Goal: Use online tool/utility: Utilize a website feature to perform a specific function

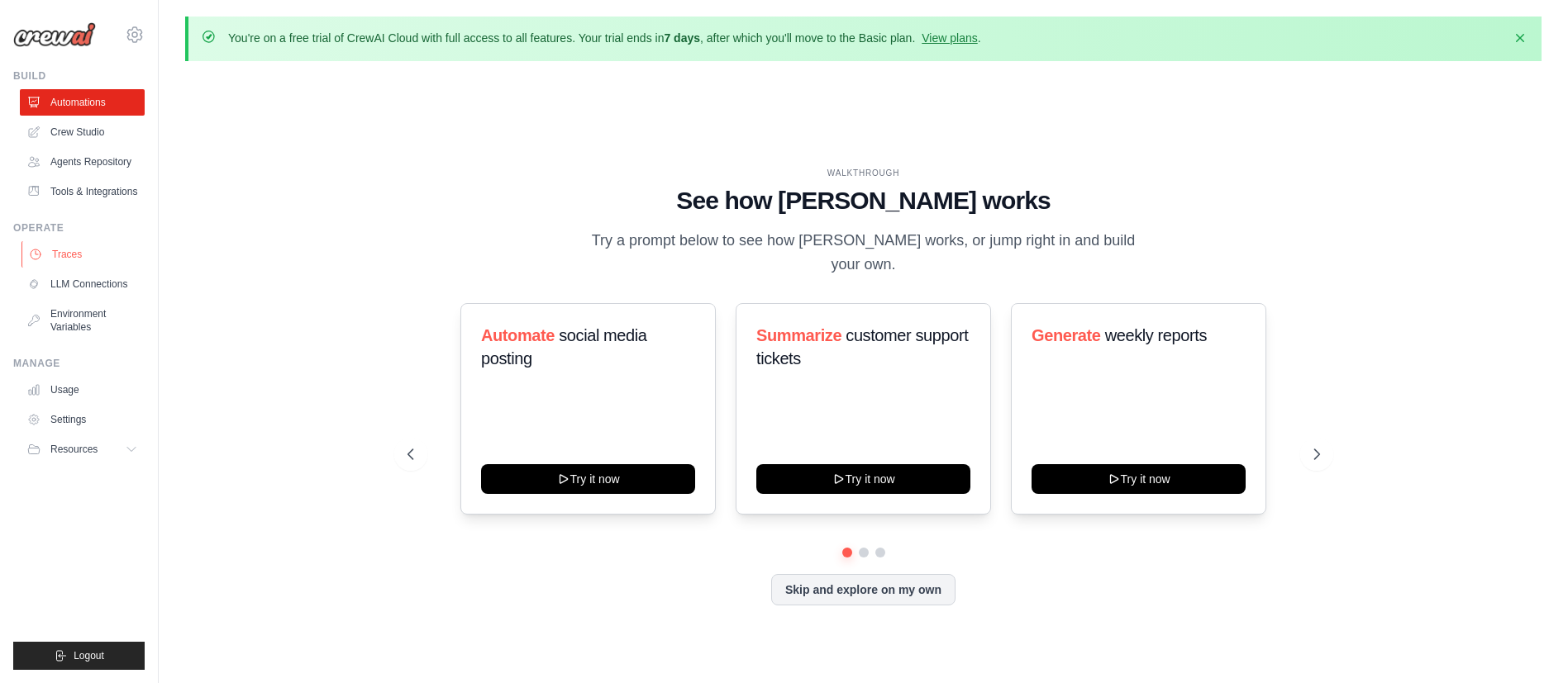
click at [81, 258] on link "Traces" at bounding box center [84, 254] width 124 height 26
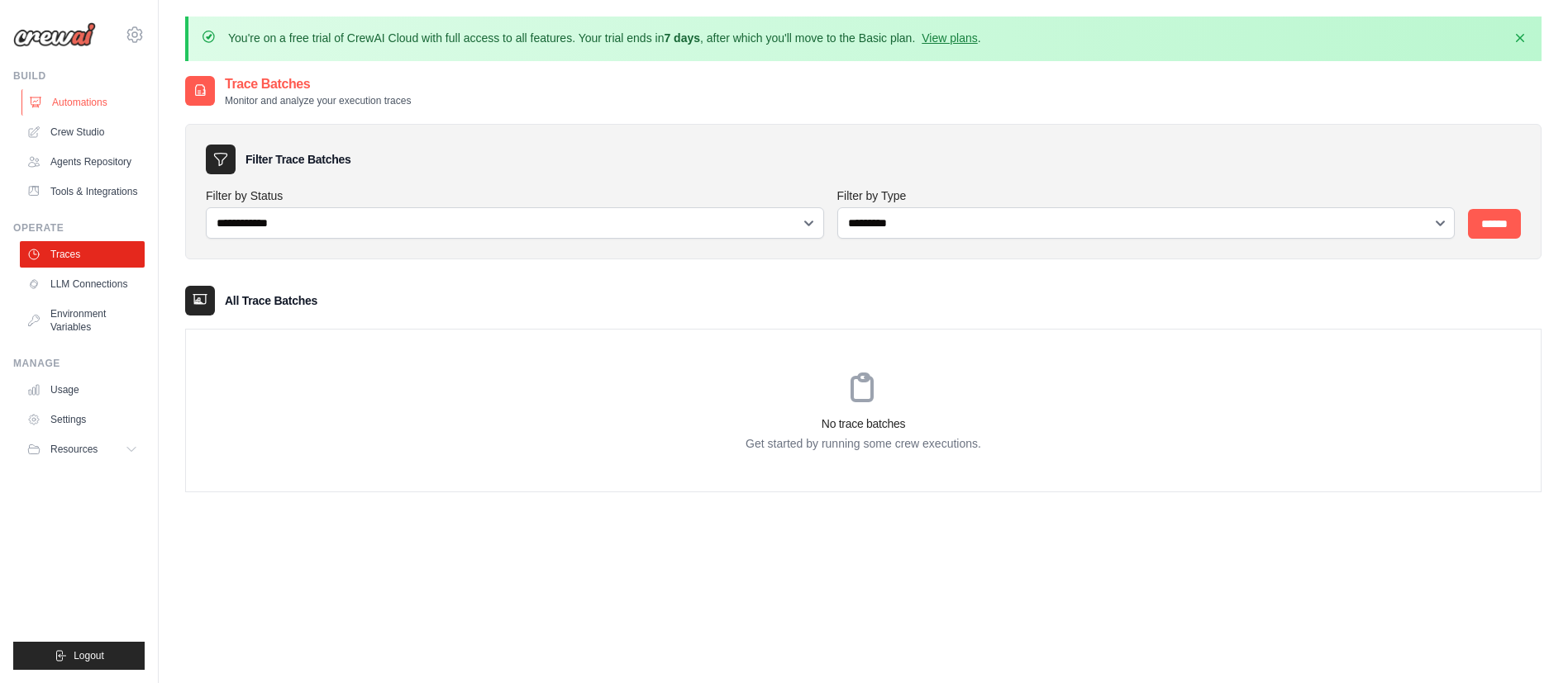
click at [95, 105] on link "Automations" at bounding box center [84, 103] width 124 height 26
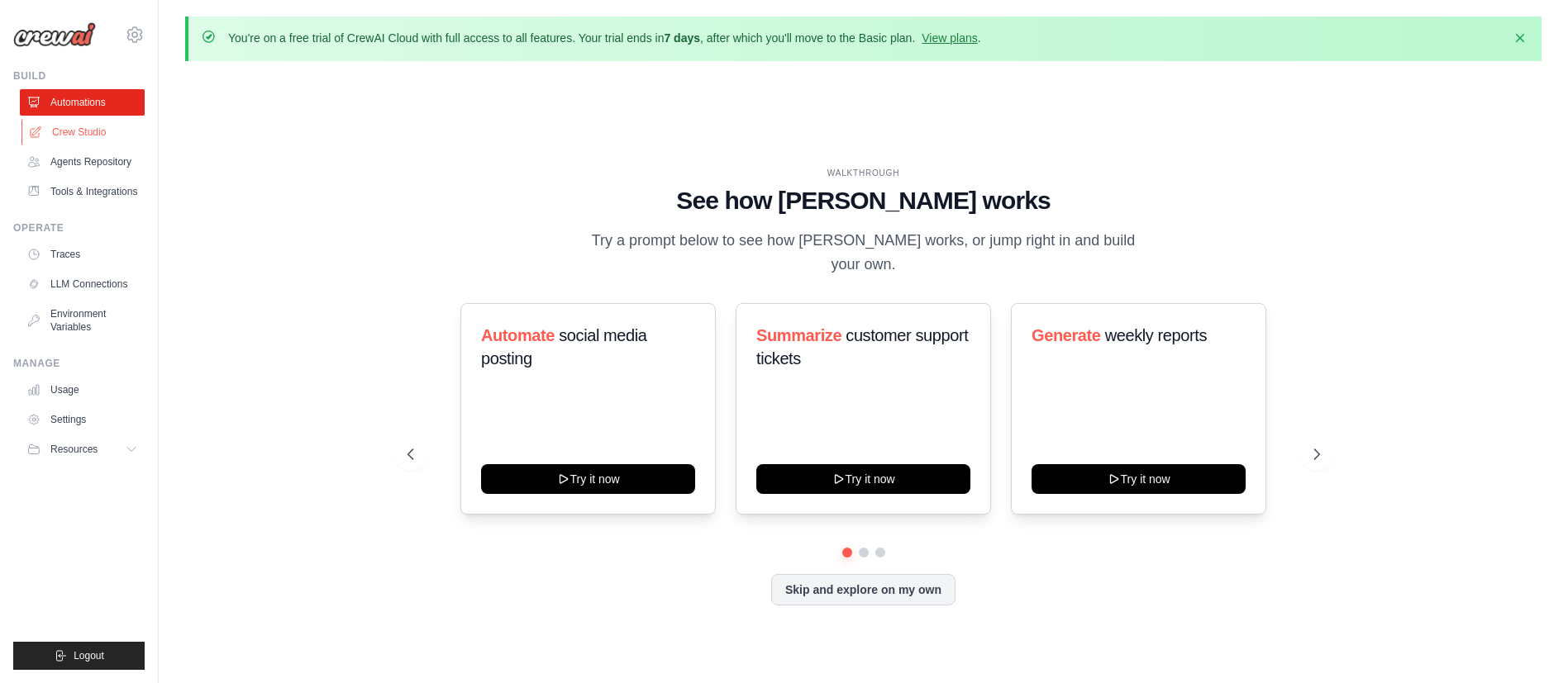
click at [92, 144] on link "Crew Studio" at bounding box center [84, 132] width 124 height 26
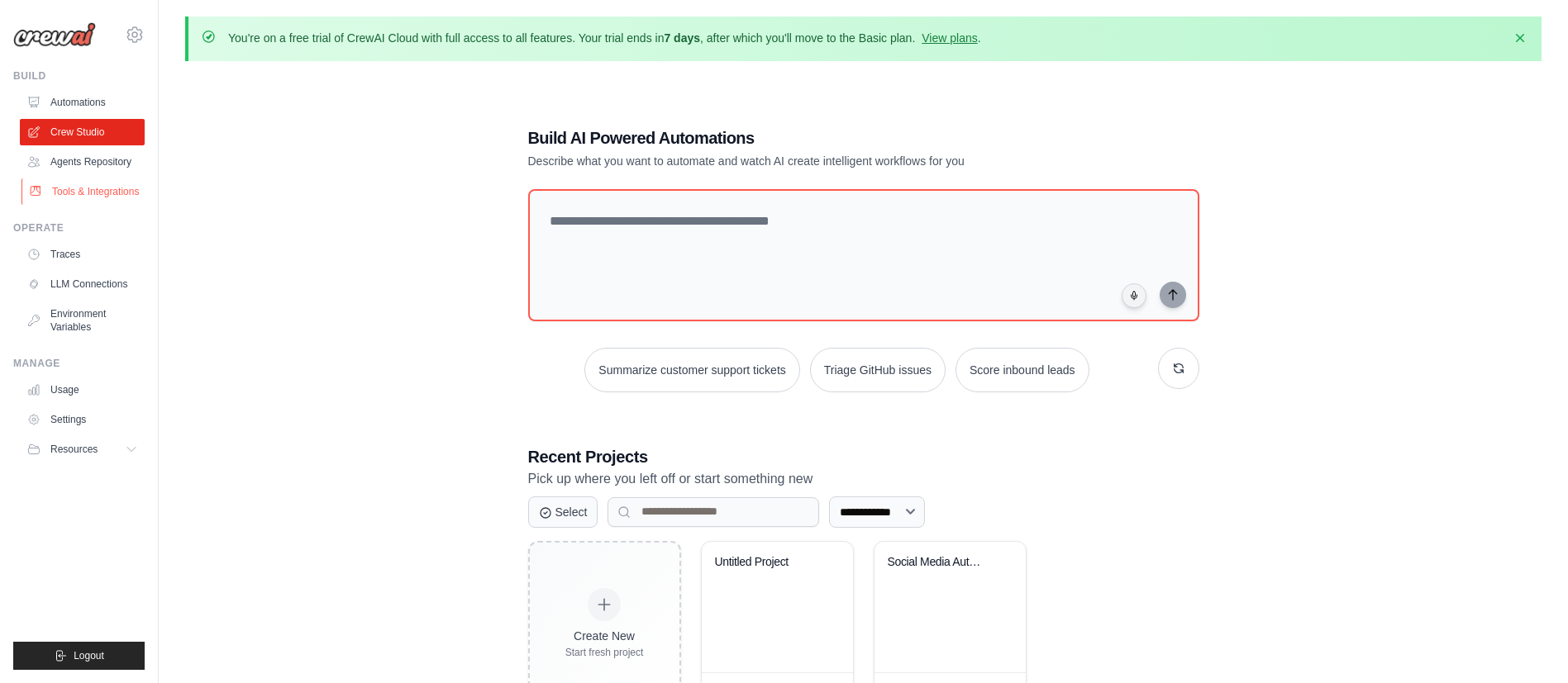
click at [111, 191] on link "Tools & Integrations" at bounding box center [84, 191] width 124 height 26
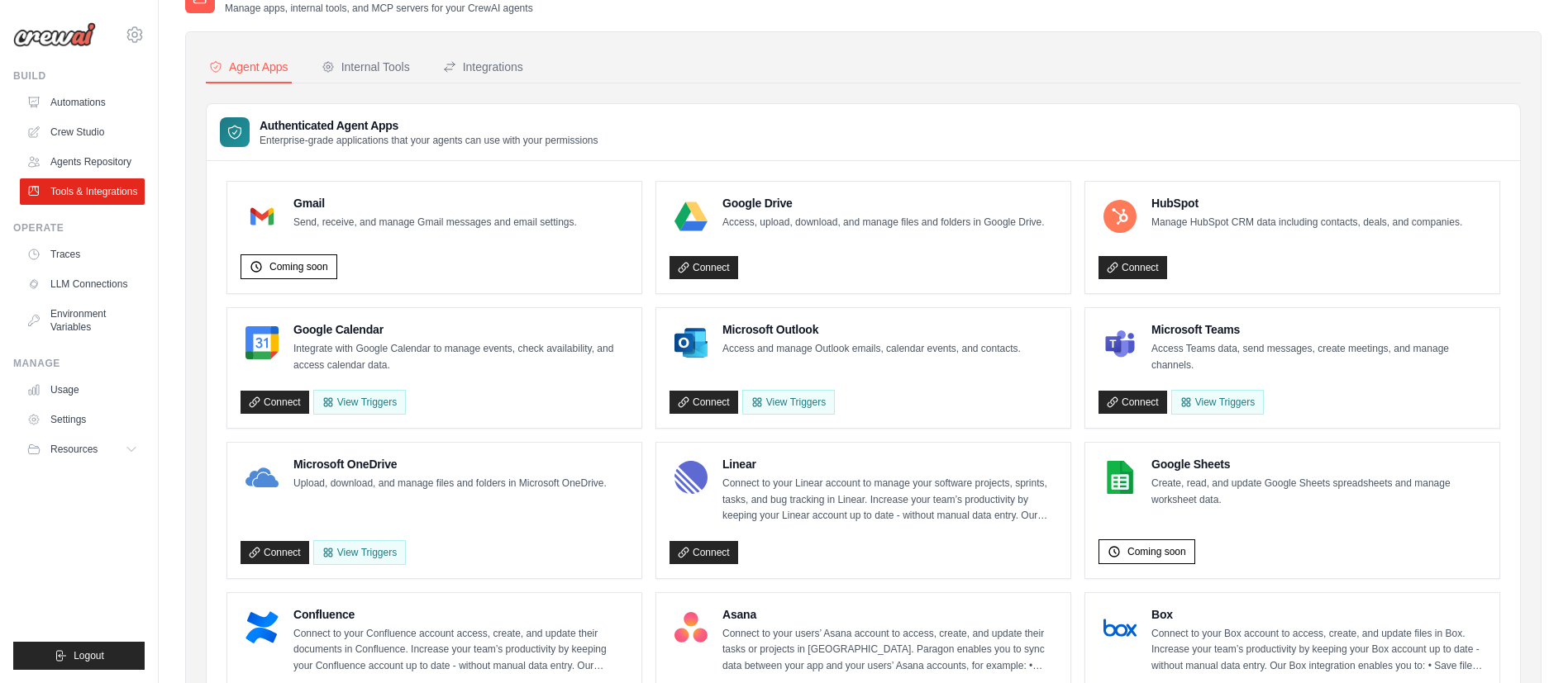
scroll to position [91, 0]
click at [94, 251] on link "Traces" at bounding box center [84, 254] width 124 height 26
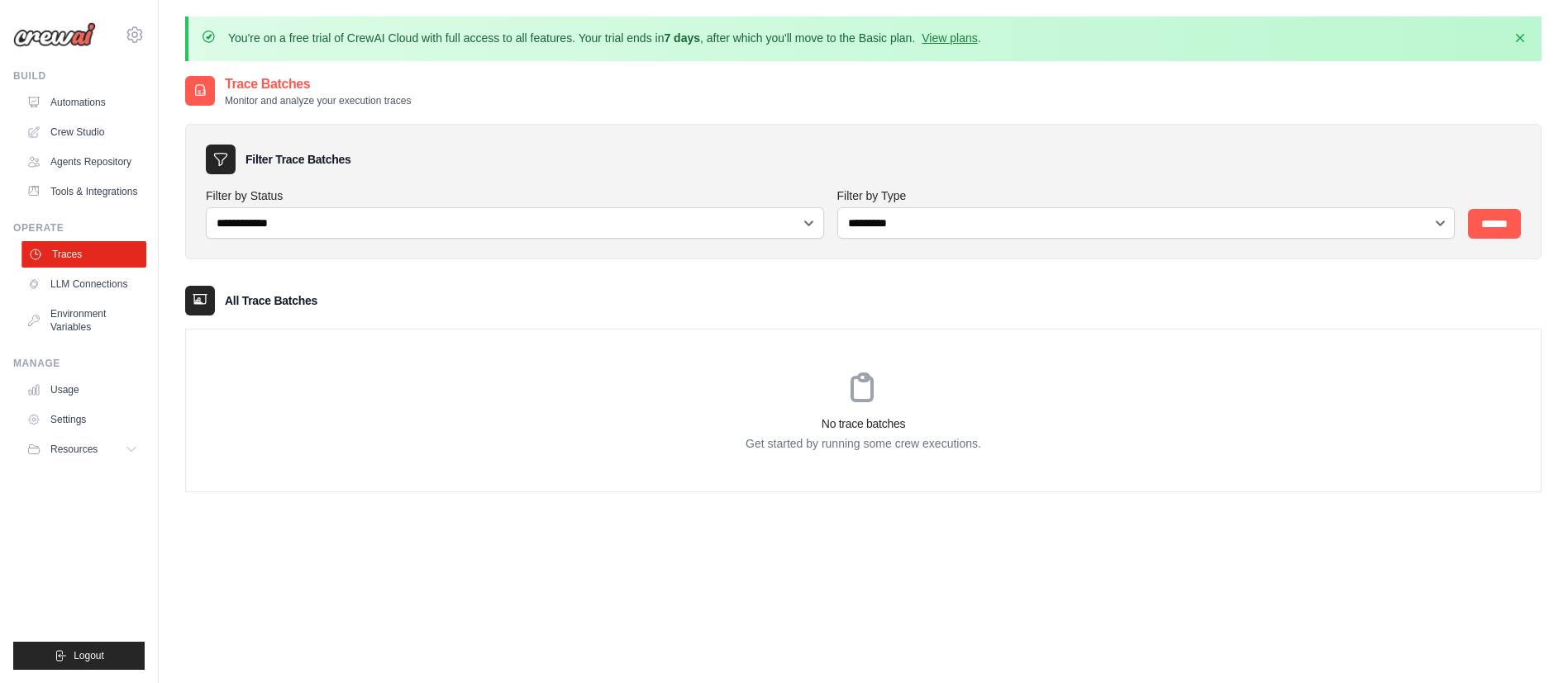
click at [90, 258] on link "Traces" at bounding box center [84, 254] width 124 height 26
click at [94, 125] on link "Crew Studio" at bounding box center [84, 132] width 124 height 26
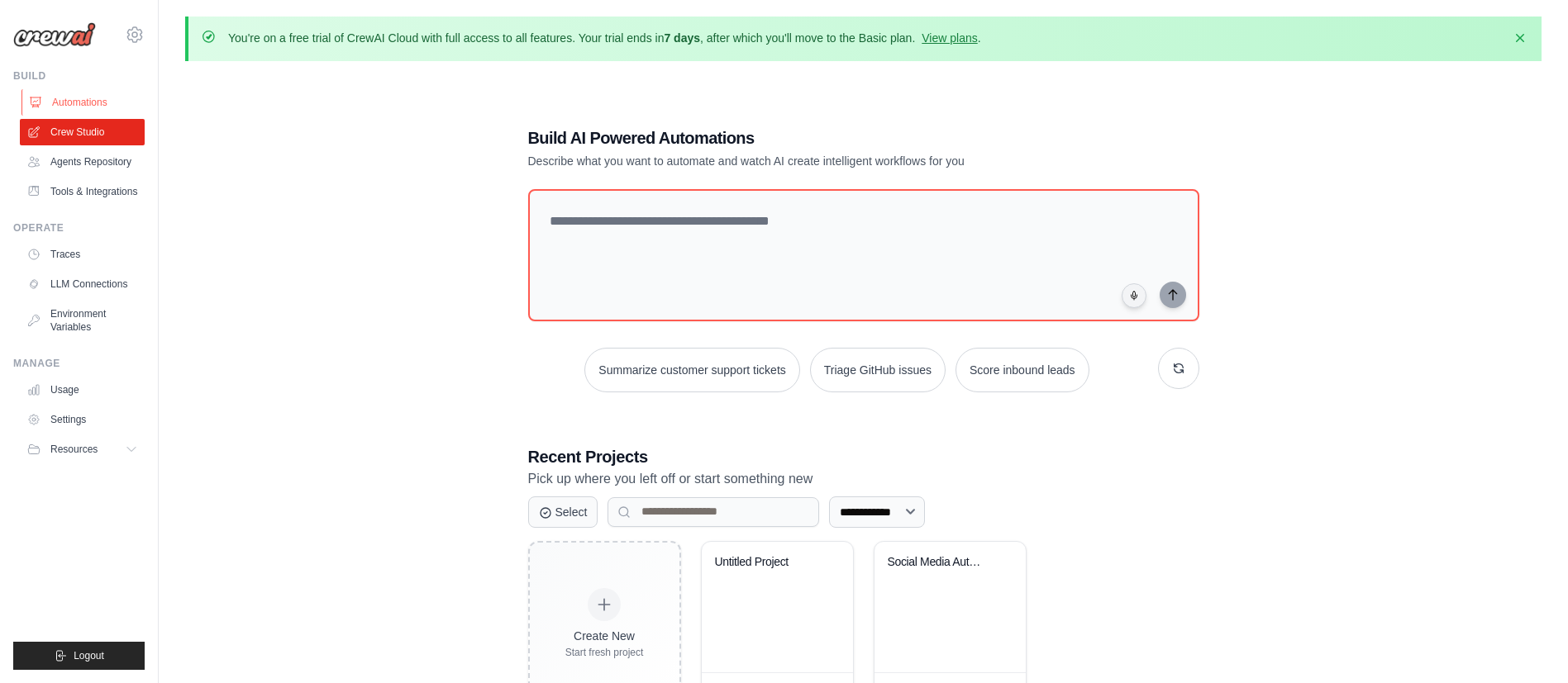
click at [84, 90] on link "Automations" at bounding box center [84, 103] width 124 height 26
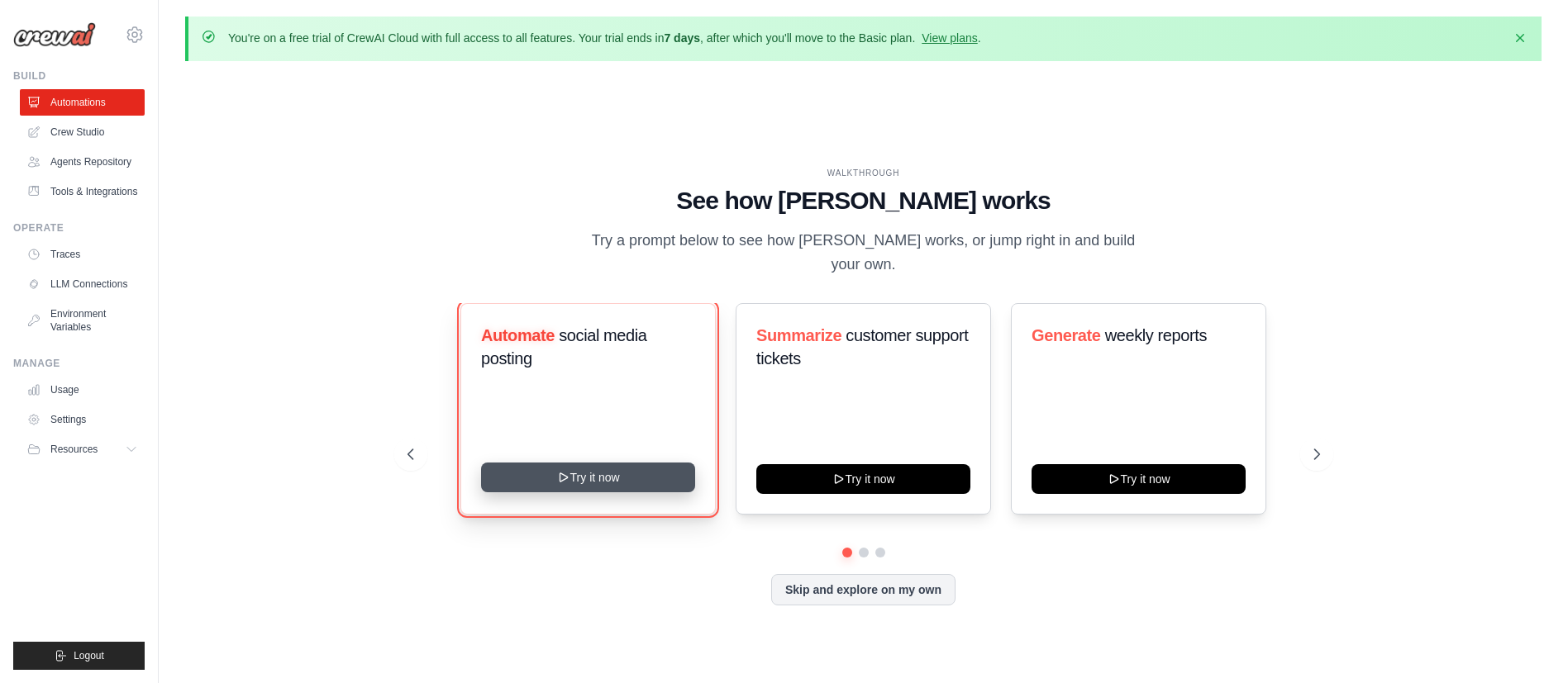
click at [588, 463] on button "Try it now" at bounding box center [587, 478] width 214 height 30
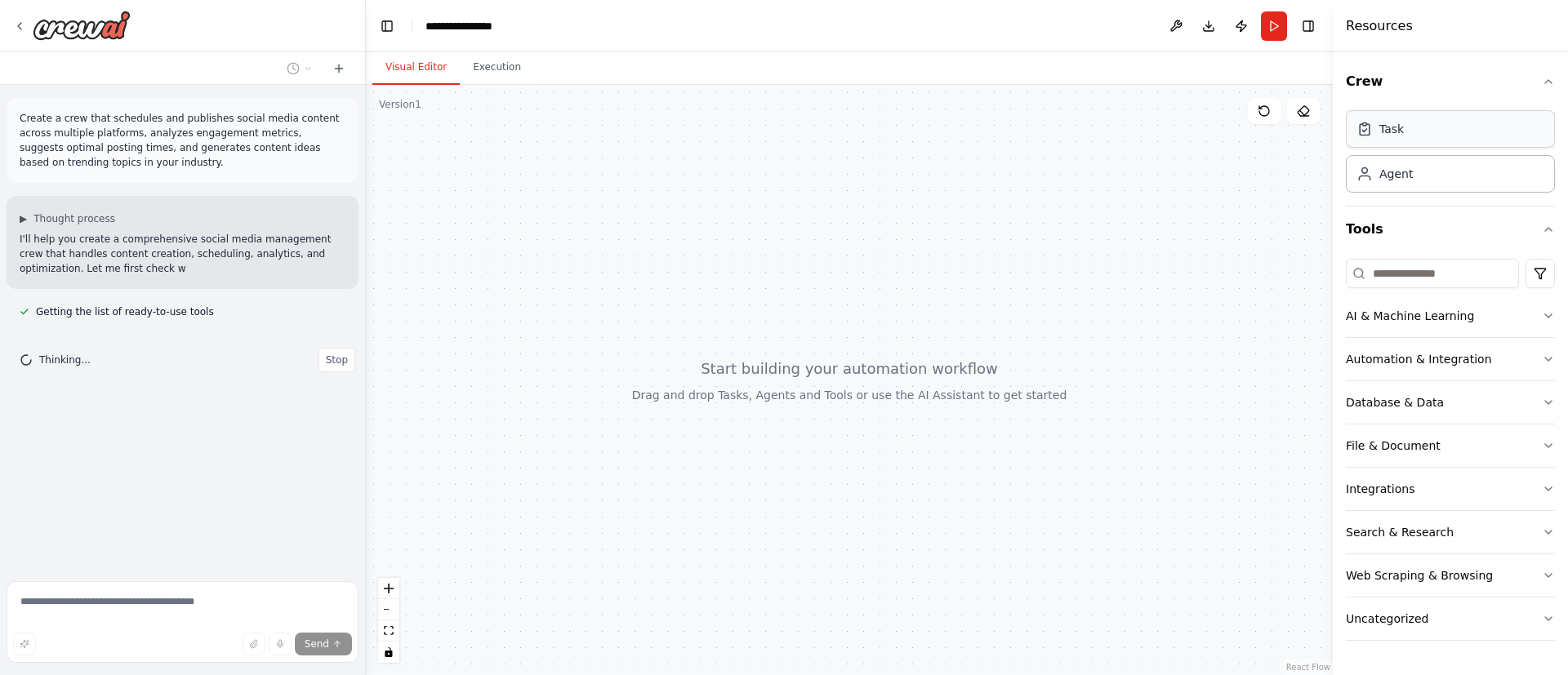
click at [1400, 138] on div "Task" at bounding box center [1450, 128] width 209 height 37
drag, startPoint x: 1400, startPoint y: 138, endPoint x: 739, endPoint y: 256, distance: 671.4
click at [739, 256] on div "**********" at bounding box center [784, 337] width 1568 height 675
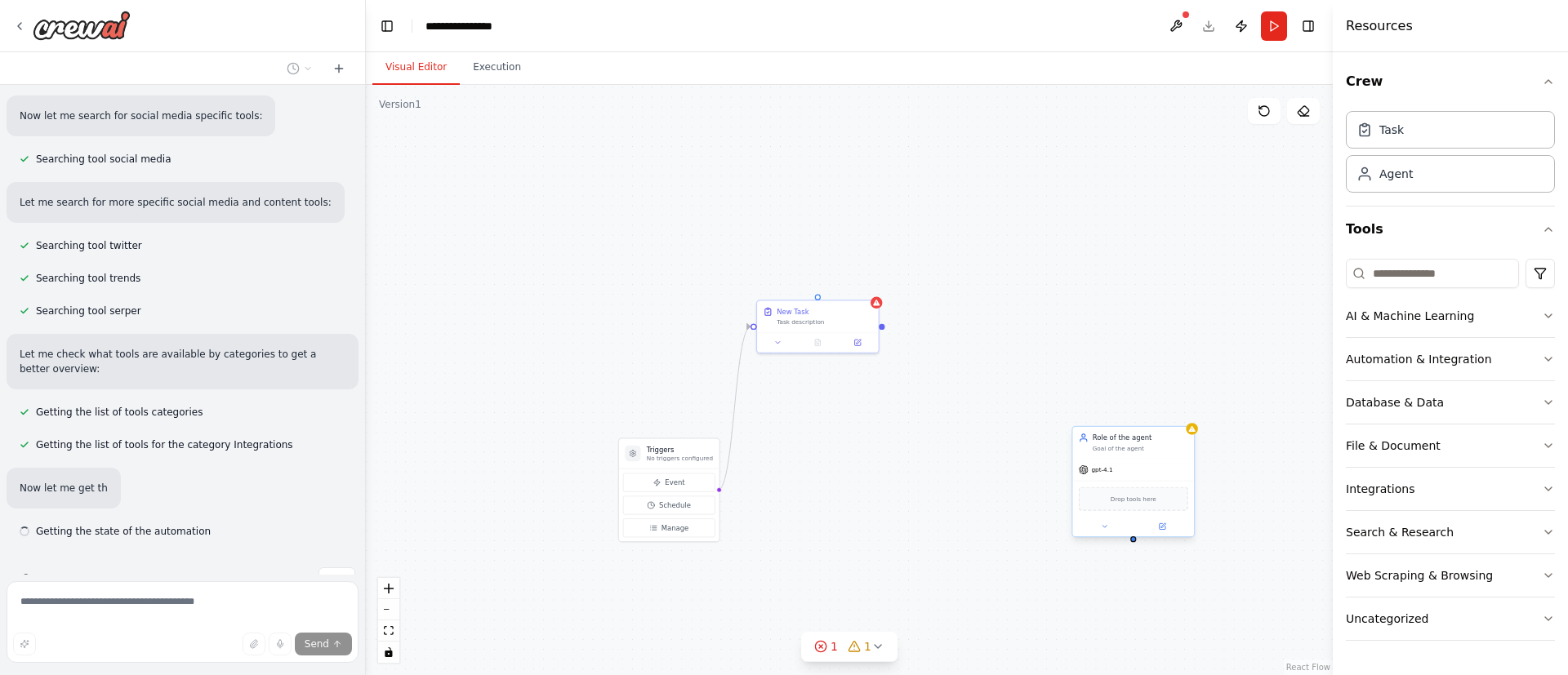
scroll to position [296, 0]
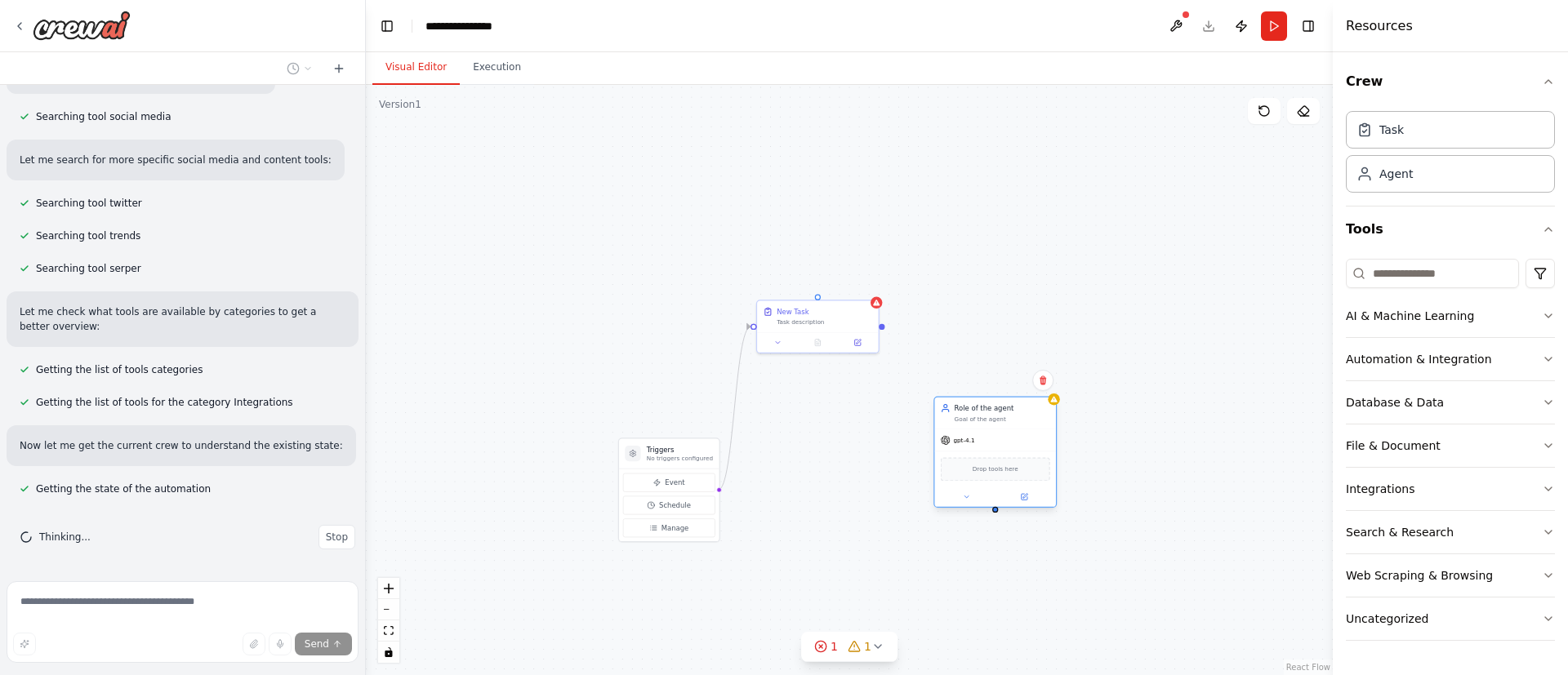
drag, startPoint x: 1103, startPoint y: 452, endPoint x: 966, endPoint y: 426, distance: 139.4
click at [966, 426] on div "Role of the agent Goal of the agent" at bounding box center [994, 413] width 122 height 32
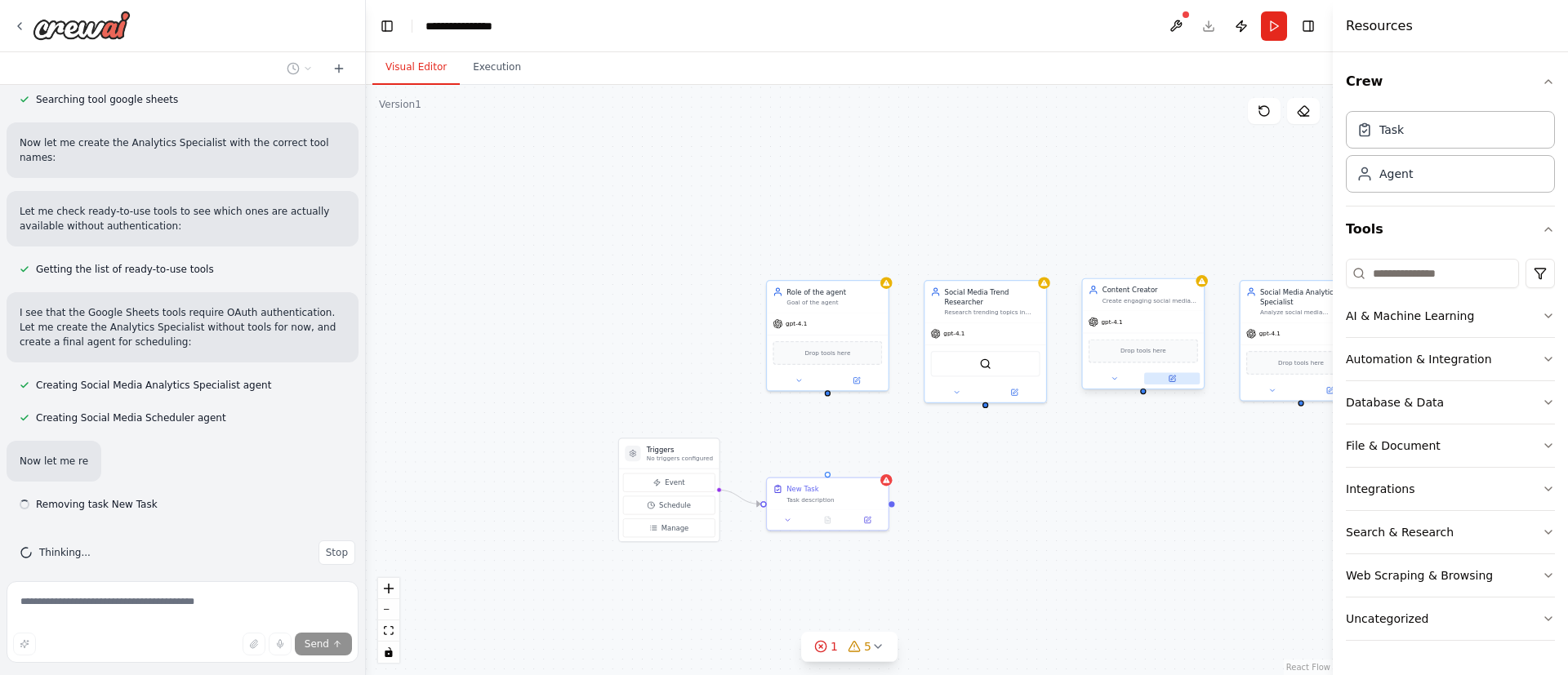
scroll to position [954, 0]
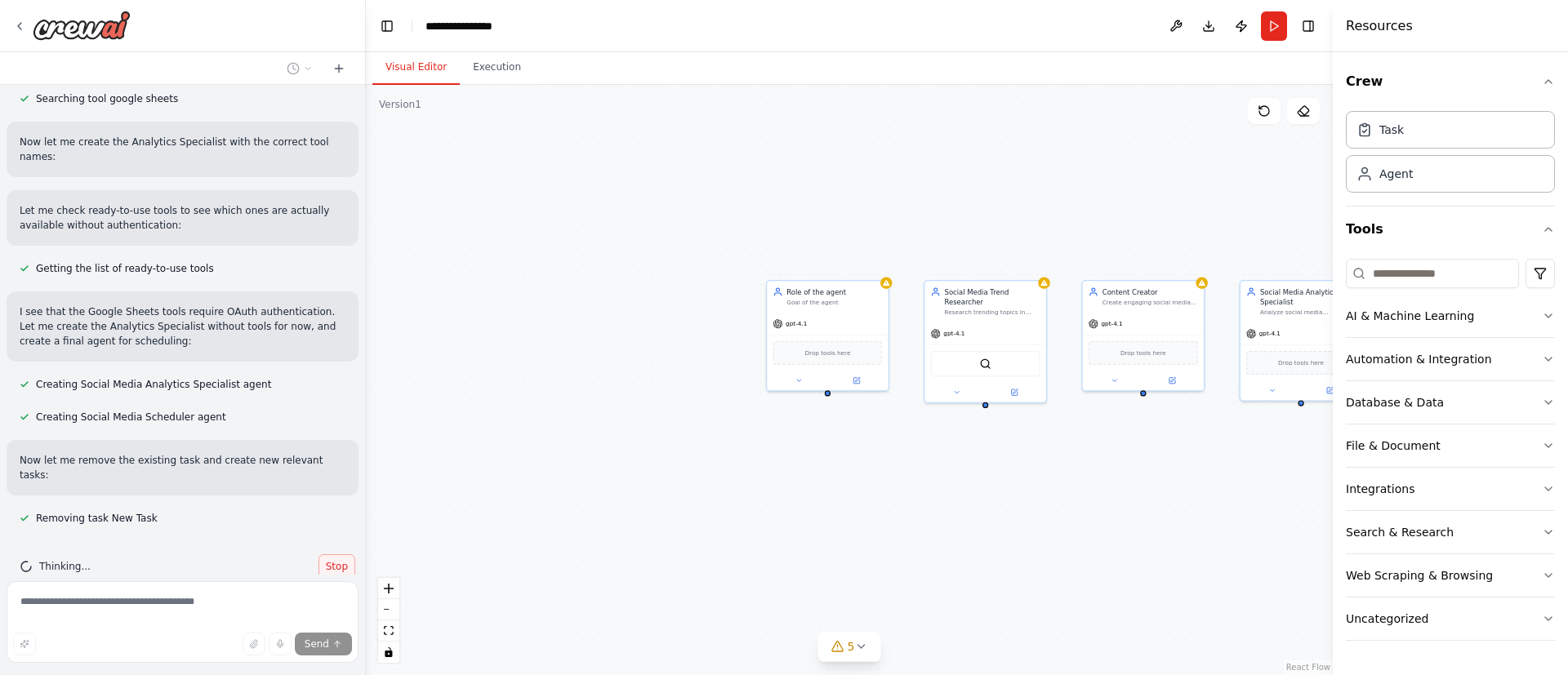
click at [326, 560] on span "Stop" at bounding box center [337, 567] width 22 height 13
type textarea "**********"
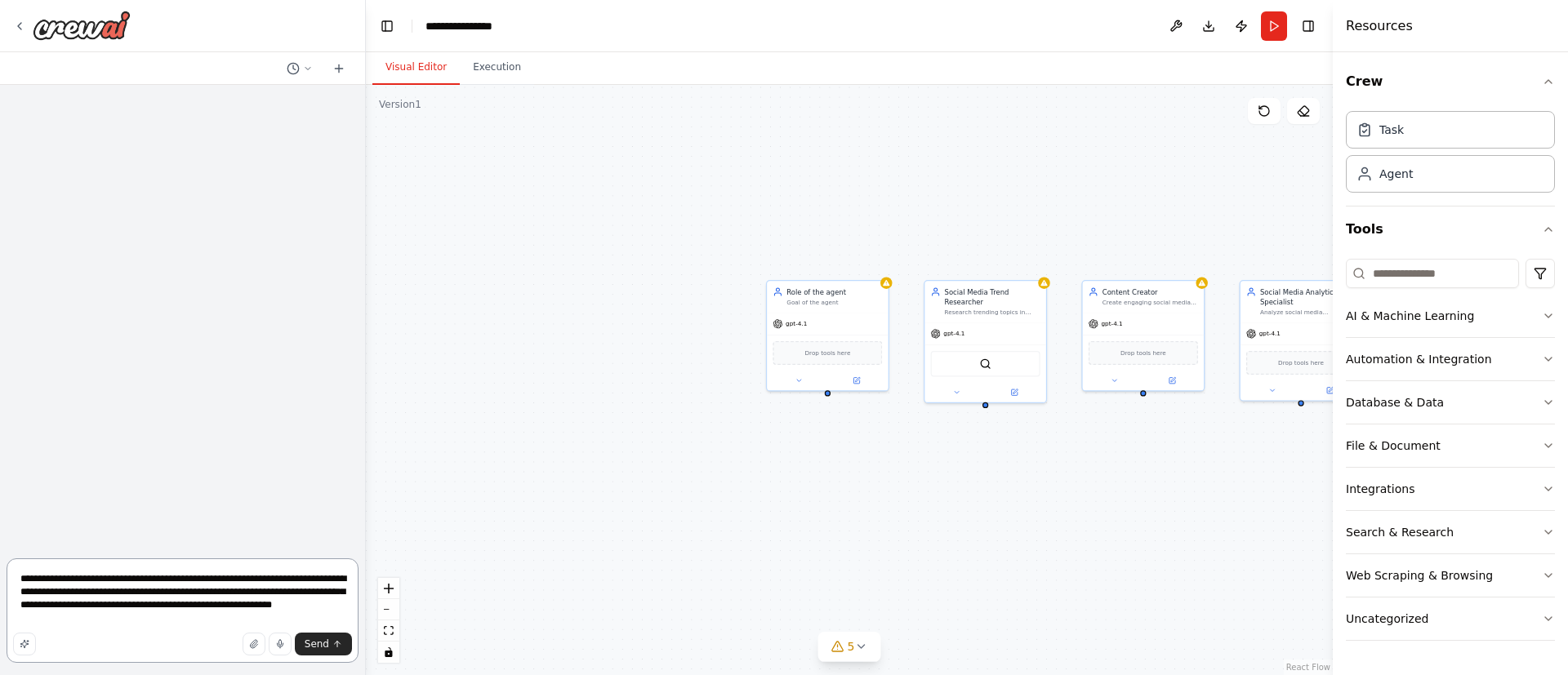
scroll to position [0, 0]
